Goal: Navigation & Orientation: Find specific page/section

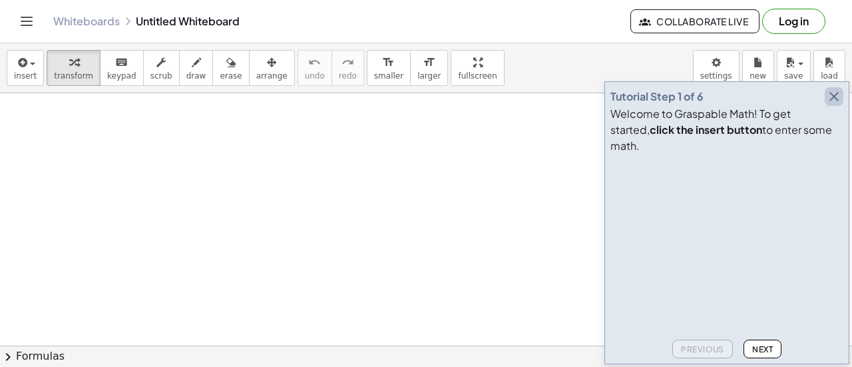
click at [831, 105] on icon "button" at bounding box center [834, 97] width 16 height 16
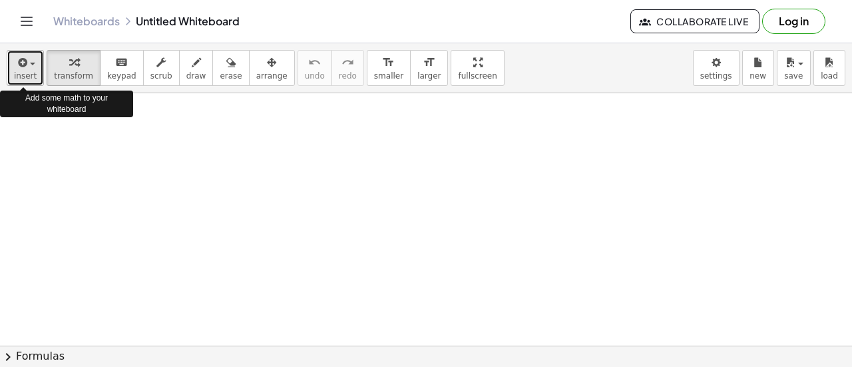
click at [33, 75] on button "insert" at bounding box center [25, 68] width 37 height 36
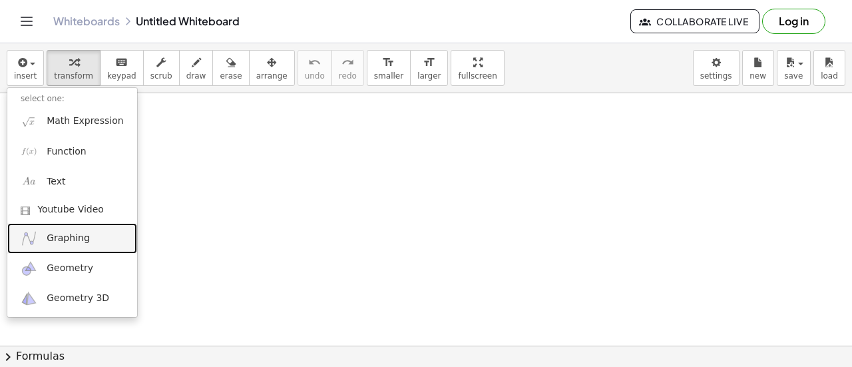
click at [92, 238] on link "Graphing" at bounding box center [72, 238] width 130 height 30
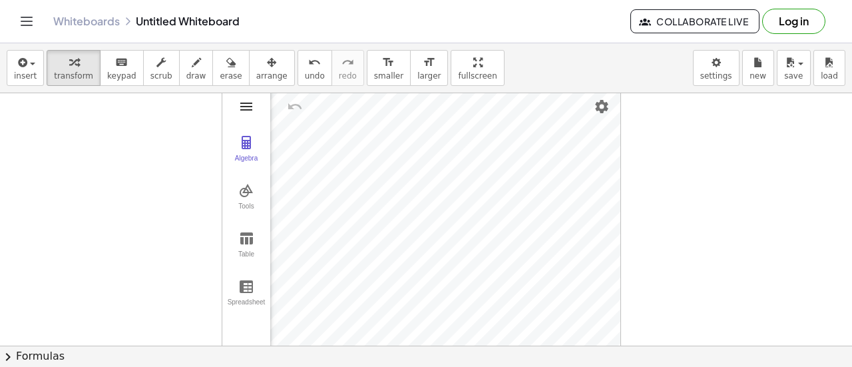
click at [252, 106] on img "Graphing Calculator" at bounding box center [246, 107] width 16 height 16
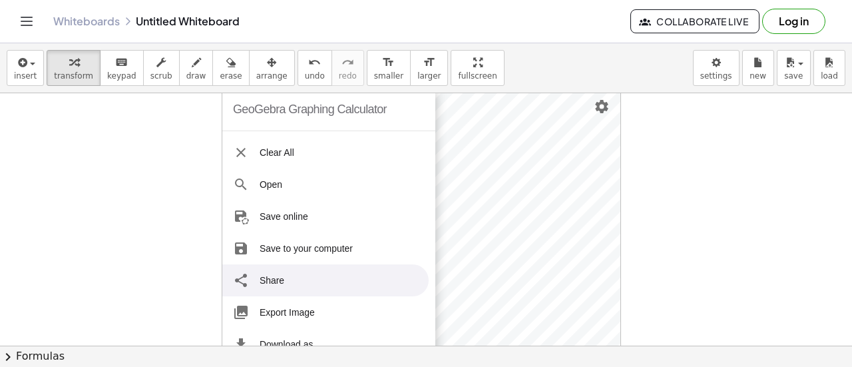
scroll to position [162, 0]
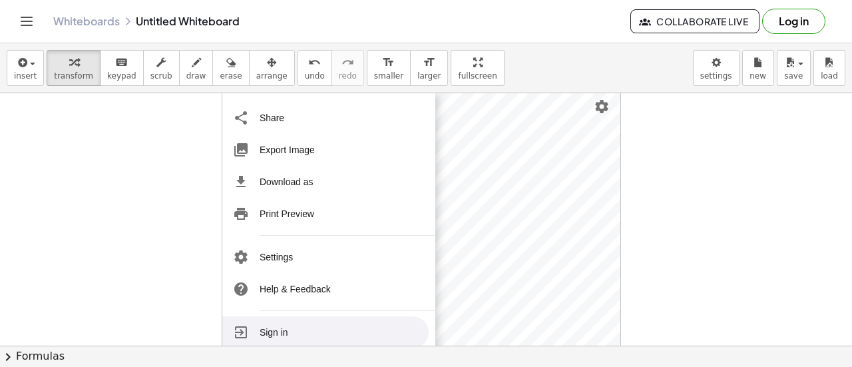
click at [278, 337] on li "Sign in" at bounding box center [325, 332] width 206 height 32
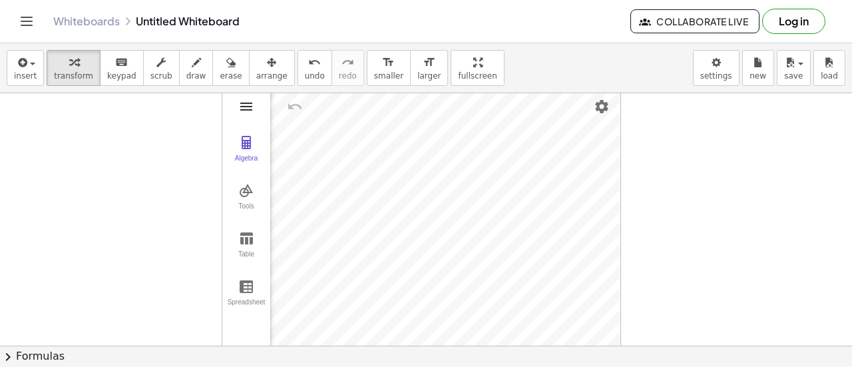
click at [244, 108] on img "Graphing Calculator" at bounding box center [246, 107] width 16 height 16
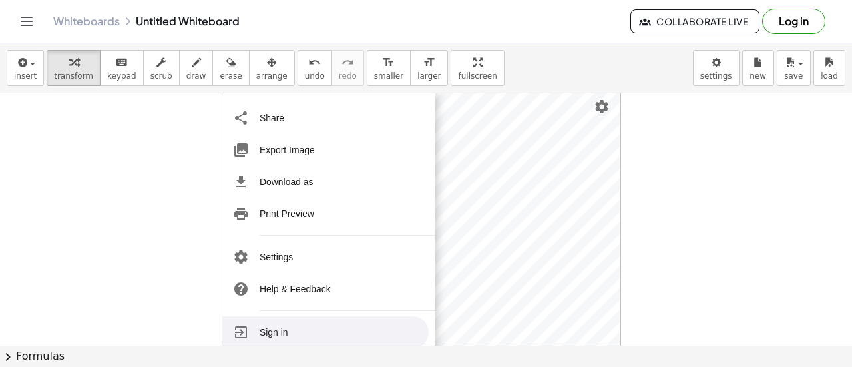
click at [337, 327] on li "Sign in" at bounding box center [325, 332] width 206 height 32
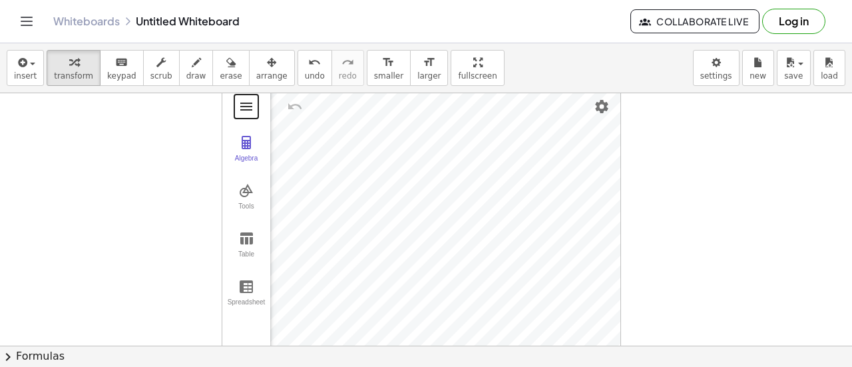
click at [241, 116] on button "Graphing Calculator" at bounding box center [246, 107] width 24 height 24
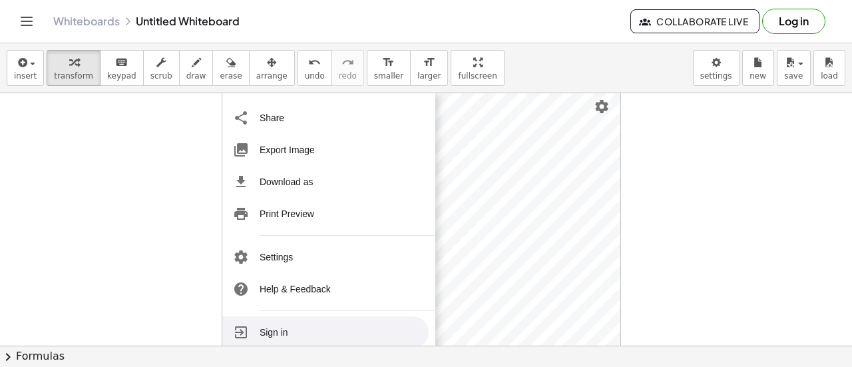
click at [279, 324] on li "Sign in" at bounding box center [325, 332] width 206 height 32
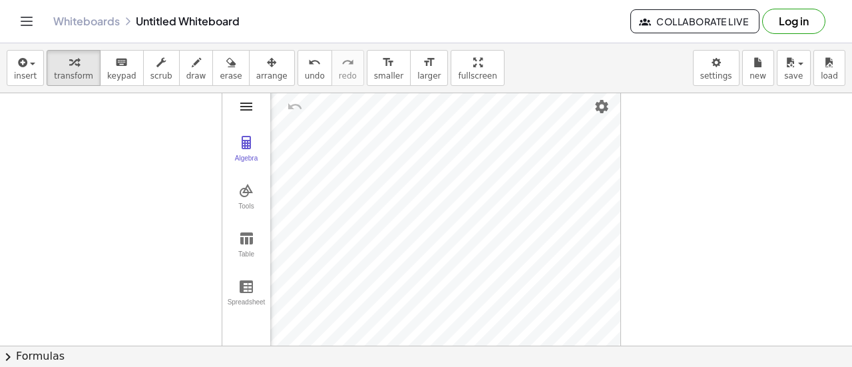
click at [247, 104] on img "Graphing Calculator" at bounding box center [246, 107] width 16 height 16
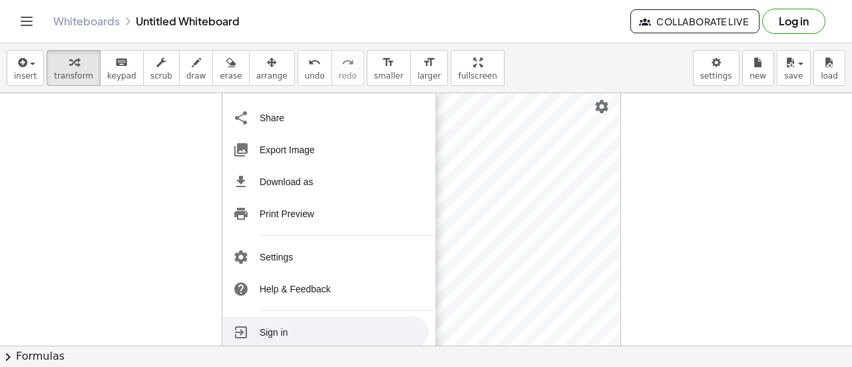
click at [283, 325] on li "Sign in" at bounding box center [325, 332] width 206 height 32
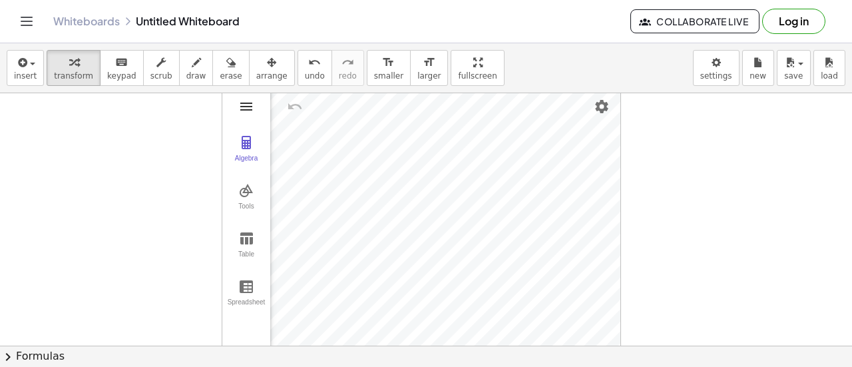
click at [252, 105] on img "Graphing Calculator" at bounding box center [246, 107] width 16 height 16
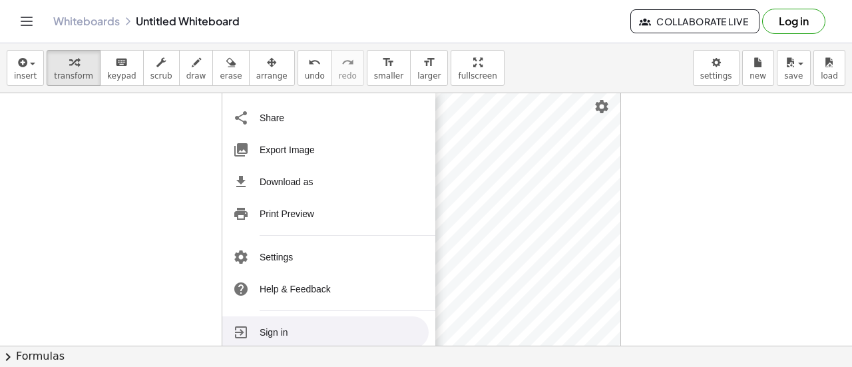
click at [271, 335] on li "Sign in" at bounding box center [325, 332] width 206 height 32
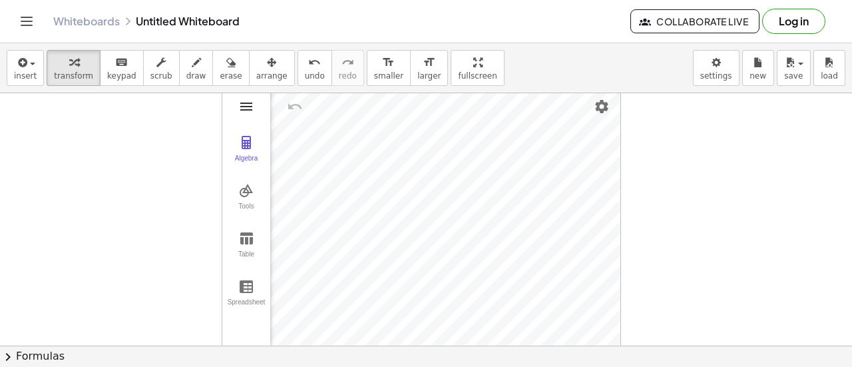
click at [248, 103] on img "Graphing Calculator" at bounding box center [246, 107] width 16 height 16
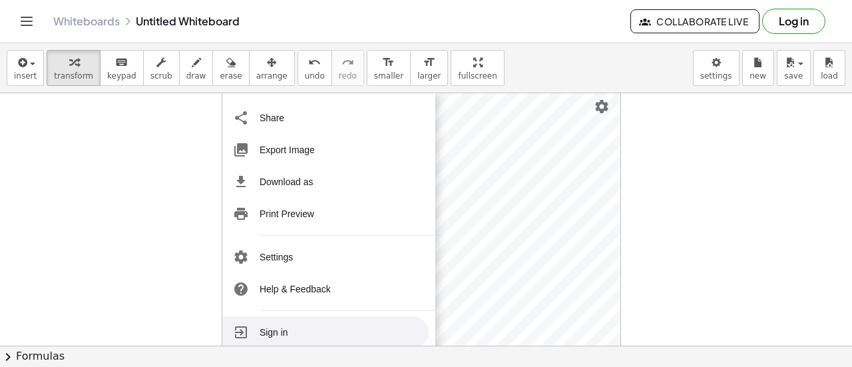
click at [293, 321] on li "Sign in" at bounding box center [325, 332] width 206 height 32
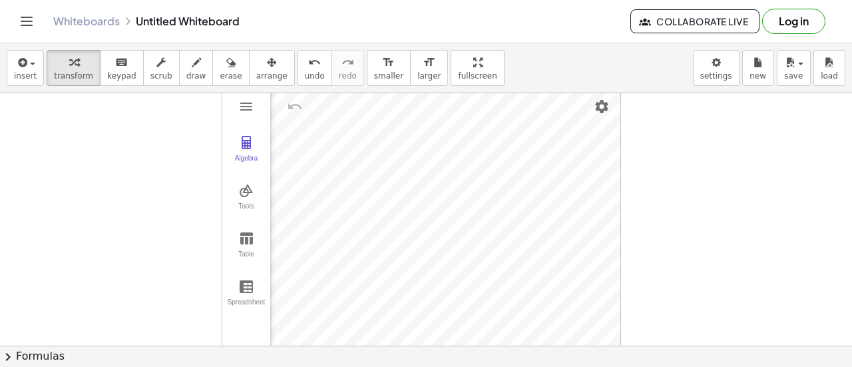
click at [254, 118] on div "Algebra Tools Table Spreadsheet" at bounding box center [246, 220] width 48 height 265
click at [249, 104] on img "Graphing Calculator" at bounding box center [246, 107] width 16 height 16
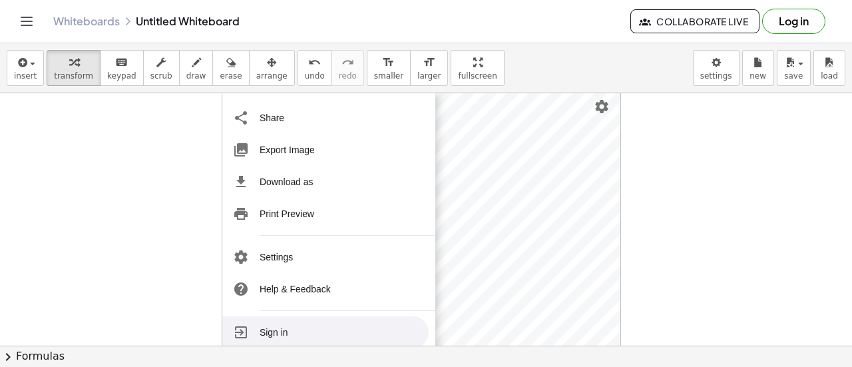
click at [267, 331] on li "Sign in" at bounding box center [325, 332] width 206 height 32
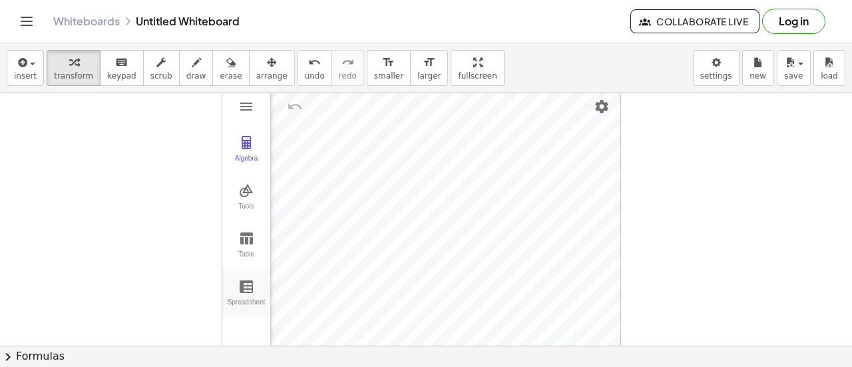
click at [257, 275] on button "Spreadsheet" at bounding box center [246, 293] width 48 height 48
click at [254, 278] on button "Spreadsheet" at bounding box center [246, 293] width 48 height 48
click at [246, 105] on img "Graphing Calculator" at bounding box center [246, 107] width 16 height 16
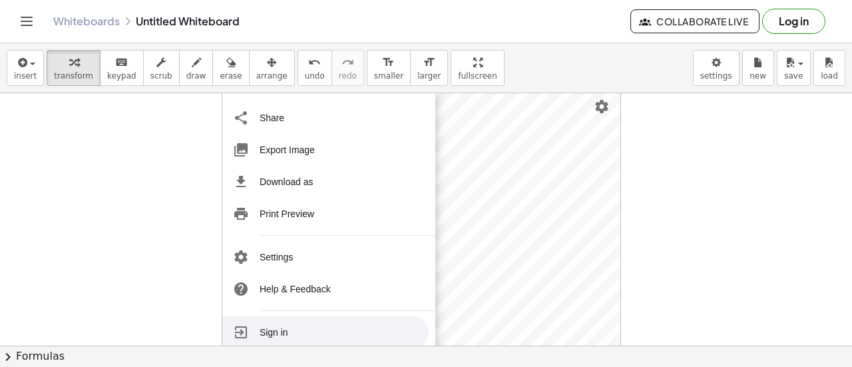
click at [319, 331] on li "Sign in" at bounding box center [325, 332] width 206 height 32
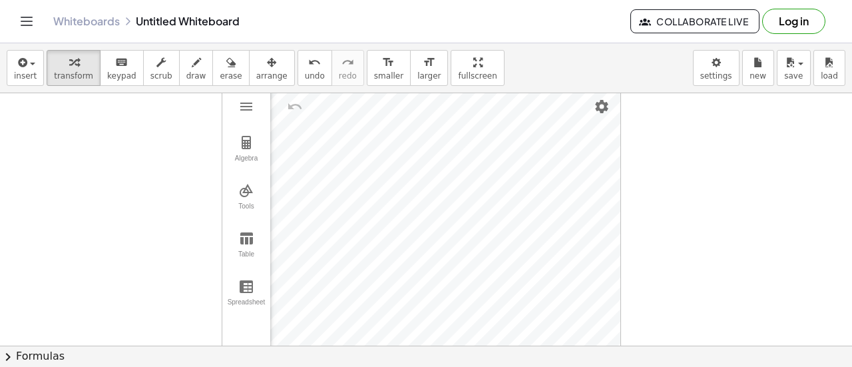
click at [79, 26] on link "Whiteboards" at bounding box center [86, 21] width 67 height 13
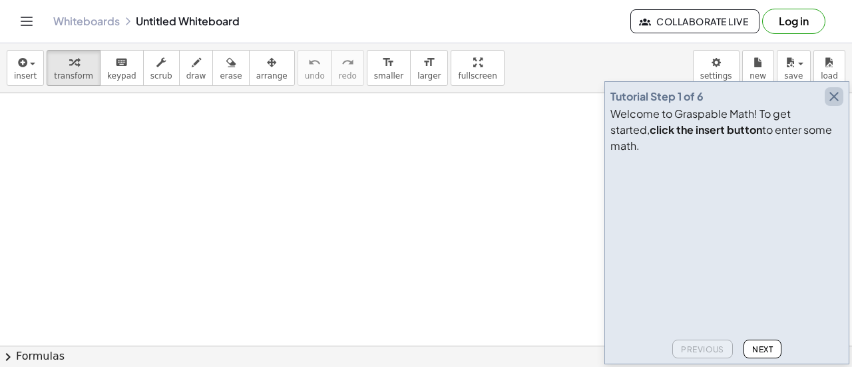
click at [829, 105] on icon "button" at bounding box center [834, 97] width 16 height 16
